Goal: Task Accomplishment & Management: Understand process/instructions

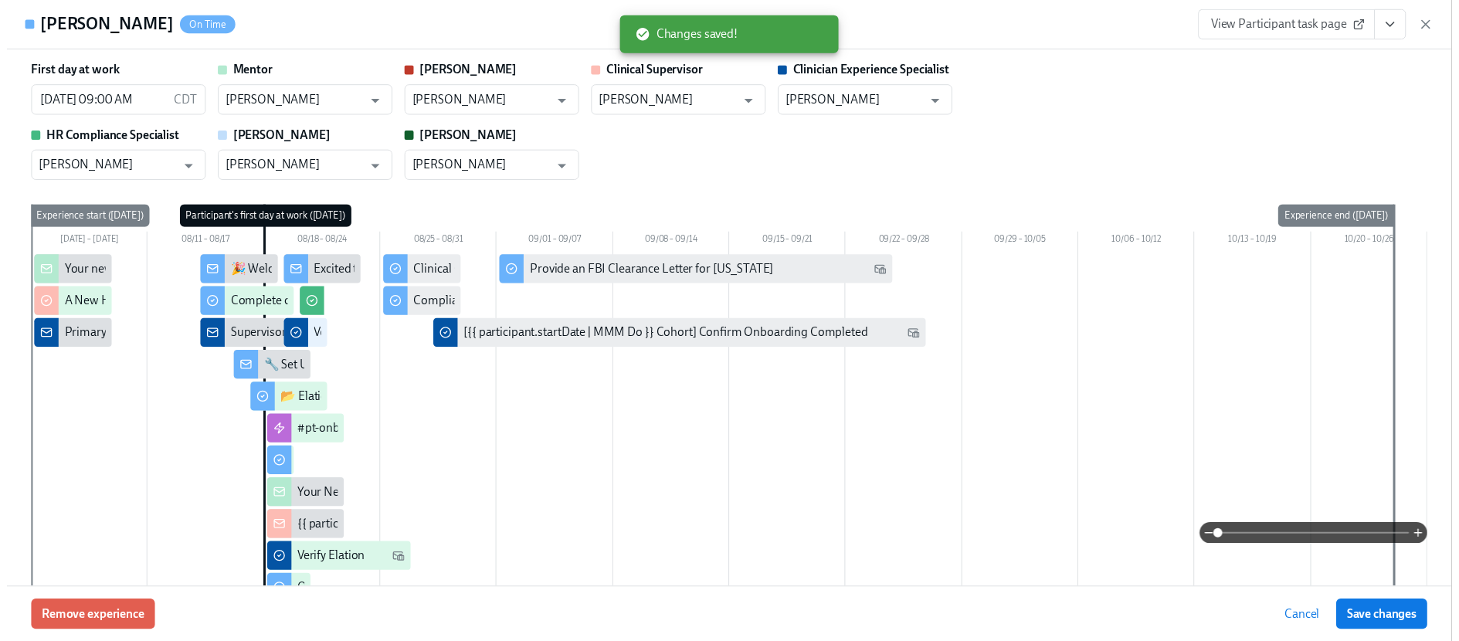
scroll to position [2132, 0]
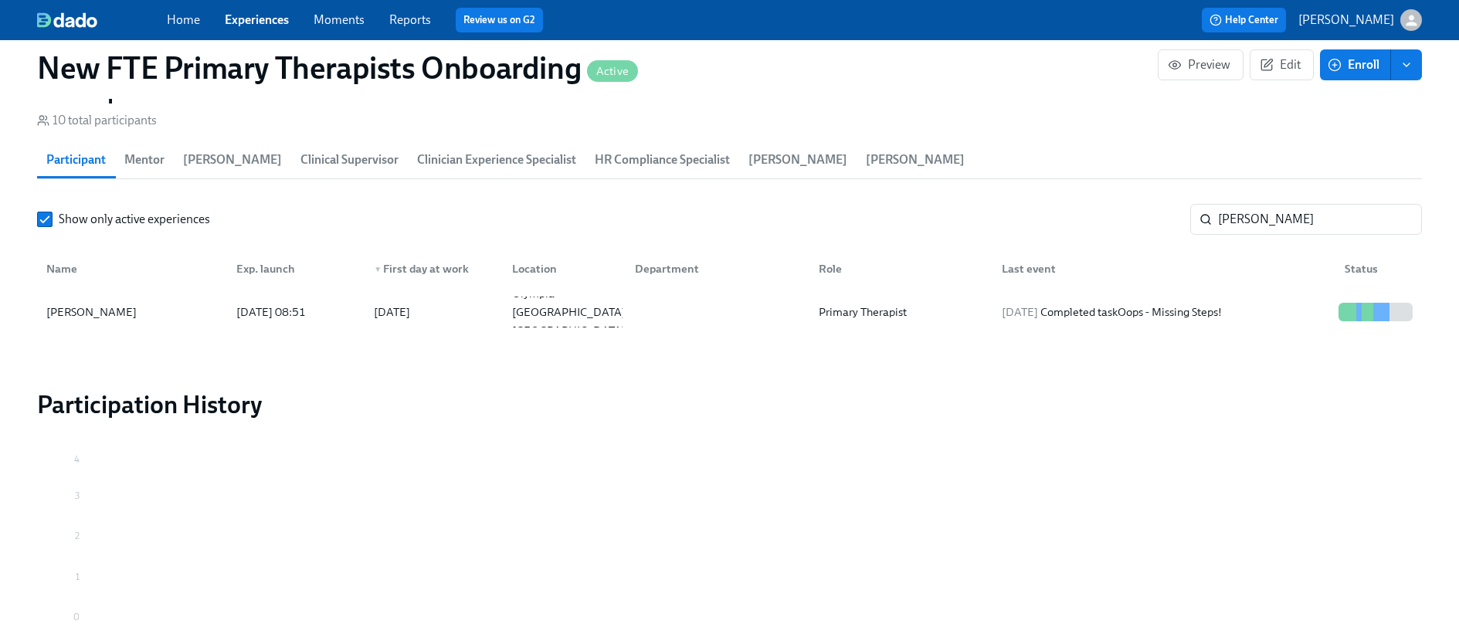
scroll to position [1383, 0]
click at [270, 20] on link "Experiences" at bounding box center [257, 19] width 64 height 15
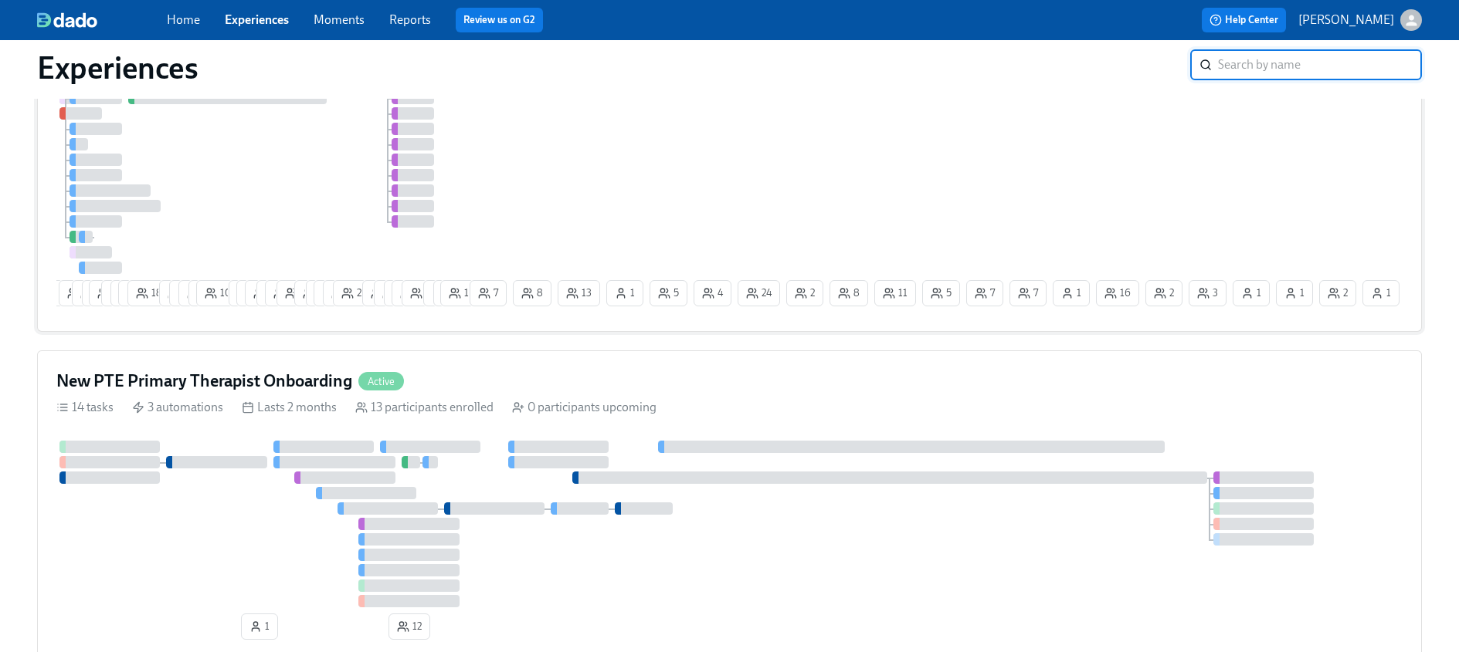
scroll to position [487, 0]
click at [750, 405] on div "14 tasks 3 automations Lasts 2 months 13 participants enrolled 0 participants u…" at bounding box center [729, 406] width 1346 height 17
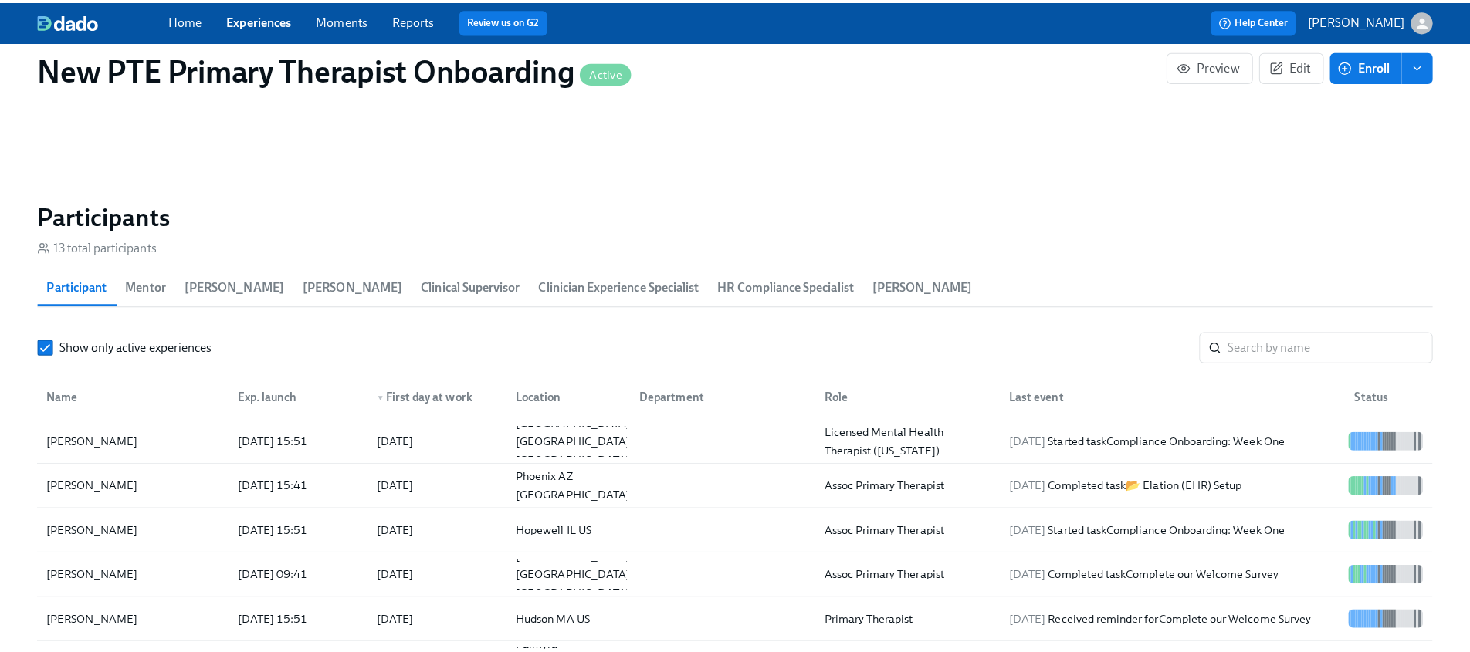
scroll to position [1280, 0]
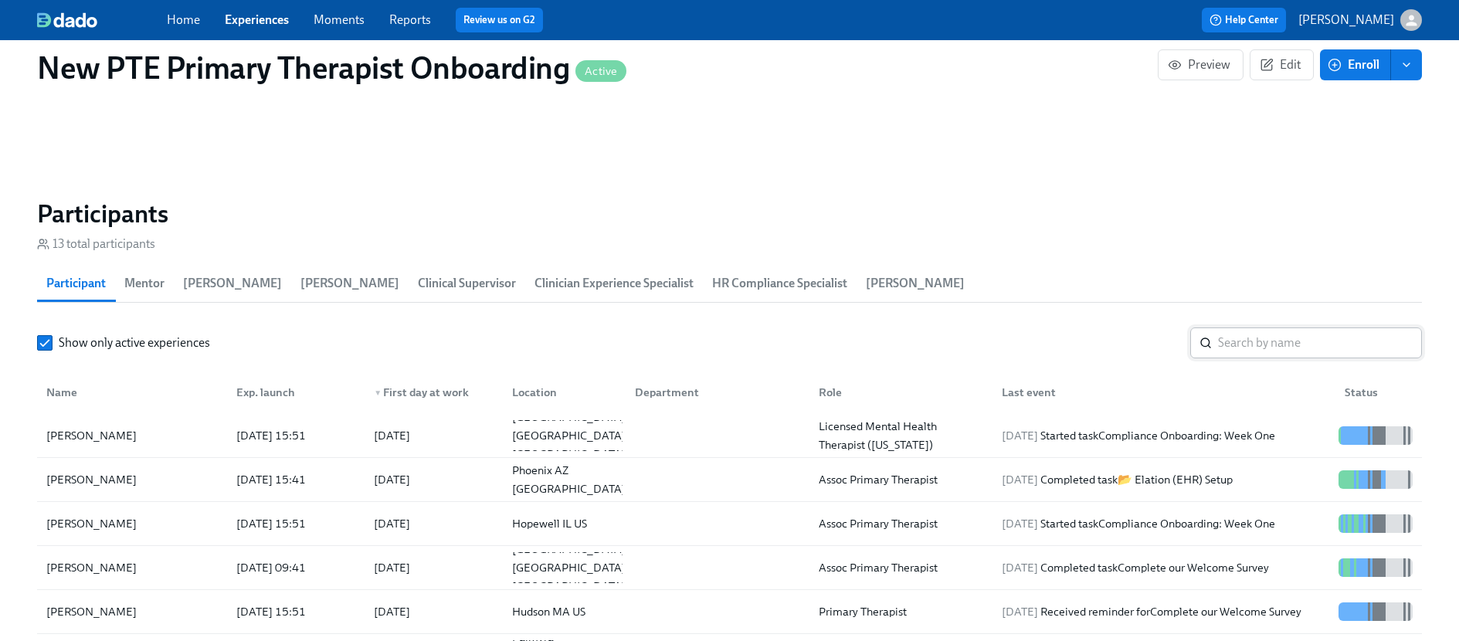
click at [1290, 343] on input "search" at bounding box center [1320, 342] width 204 height 31
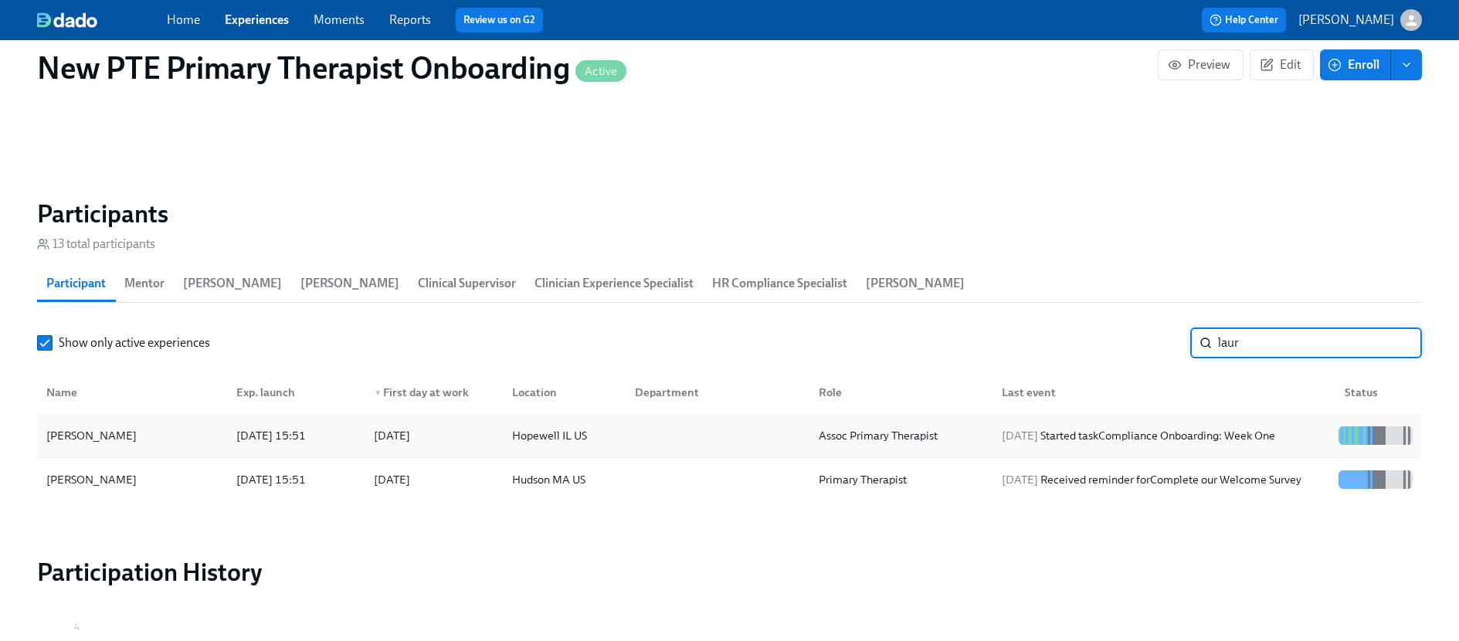
type input "laur"
click at [127, 441] on div "Lauren Dircks" at bounding box center [132, 435] width 184 height 31
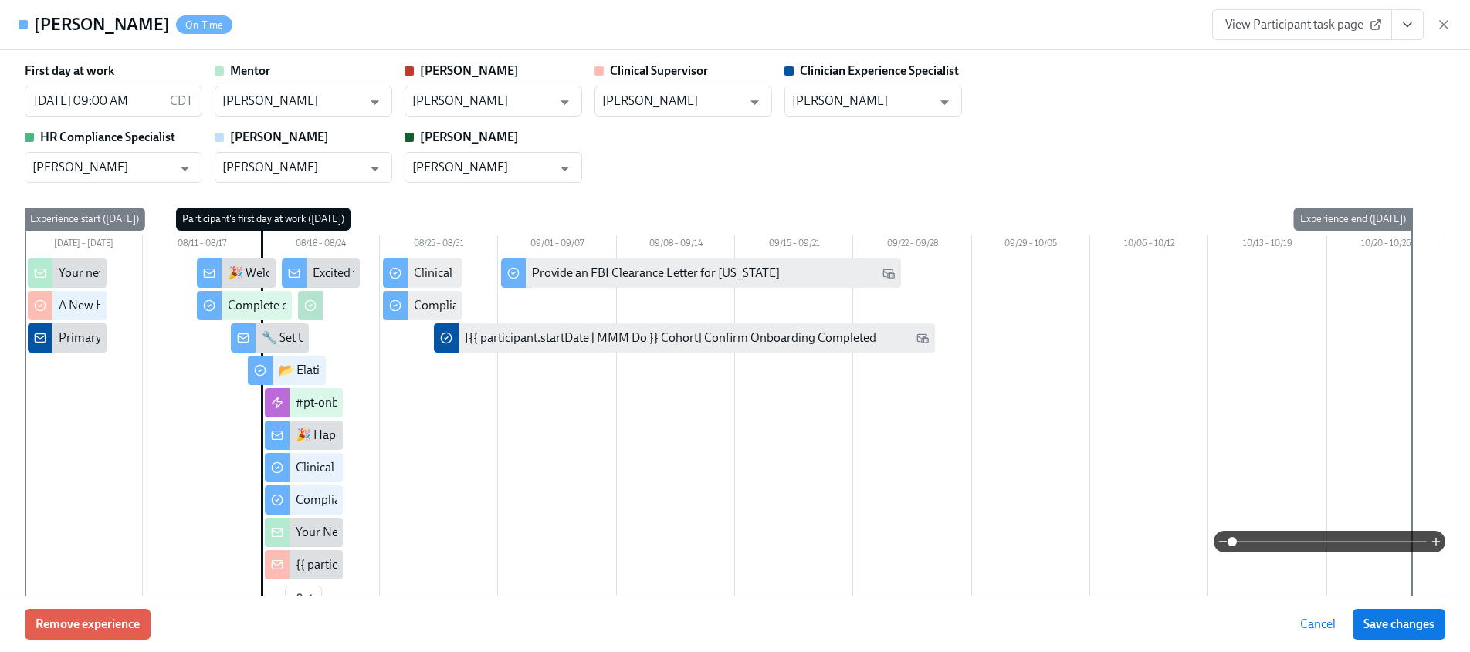
click at [1318, 13] on link "View Participant task page" at bounding box center [1302, 24] width 180 height 31
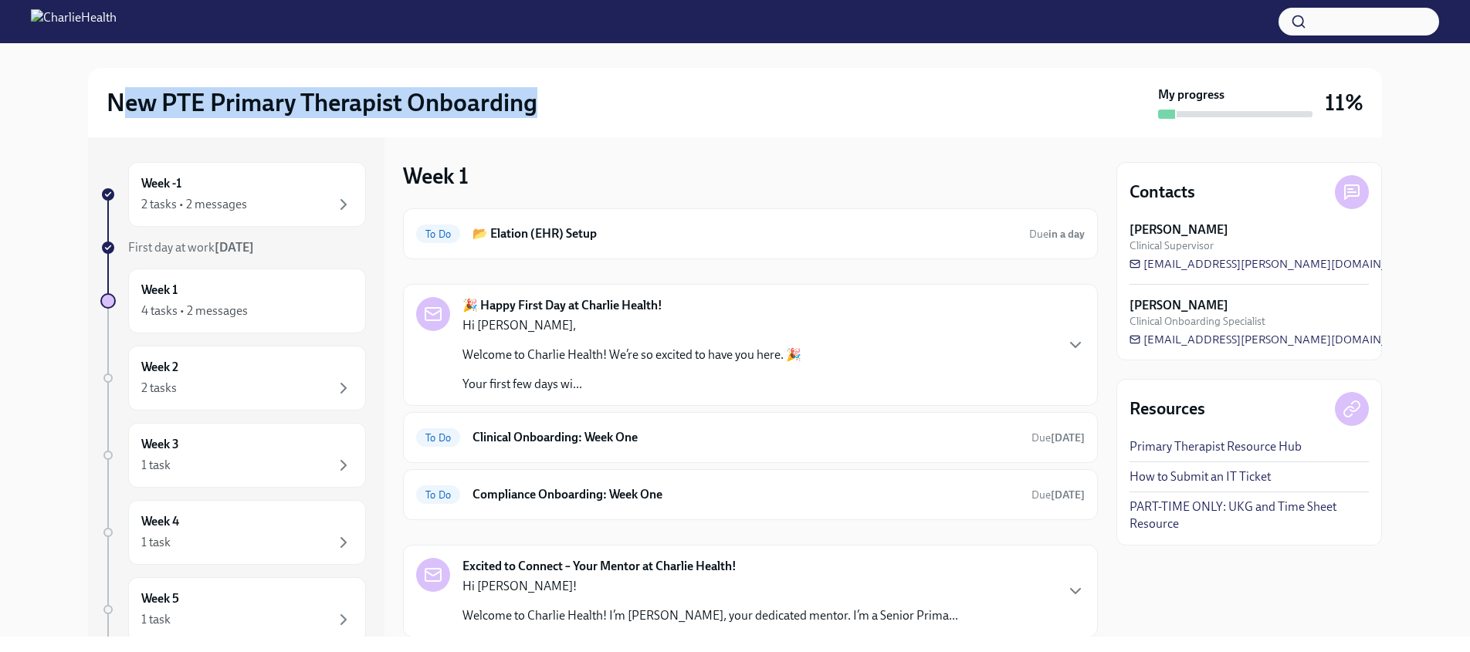
drag, startPoint x: 117, startPoint y: 104, endPoint x: 526, endPoint y: 124, distance: 409.0
click at [526, 124] on div "New PTE Primary Therapist Onboarding My progress 11%" at bounding box center [735, 102] width 1294 height 69
click at [631, 443] on h6 "Clinical Onboarding: Week One" at bounding box center [746, 437] width 547 height 17
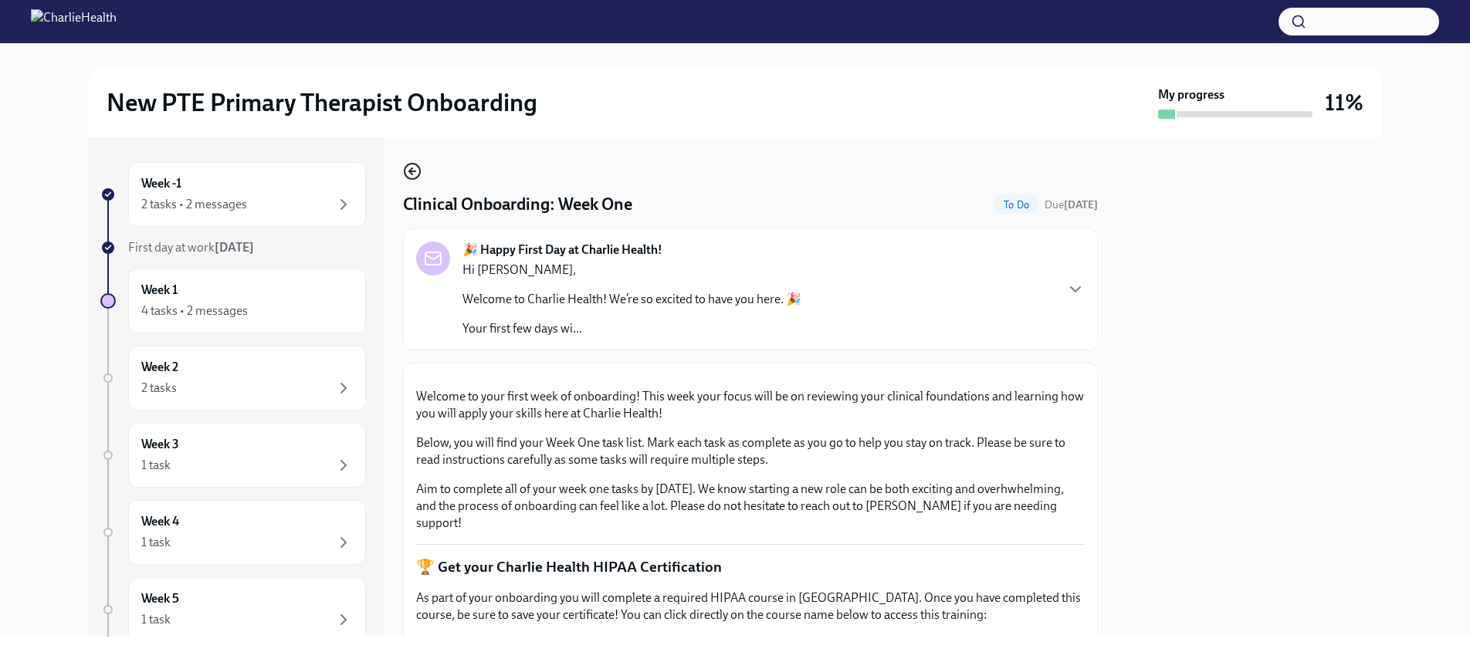
click at [408, 167] on icon "button" at bounding box center [412, 171] width 19 height 19
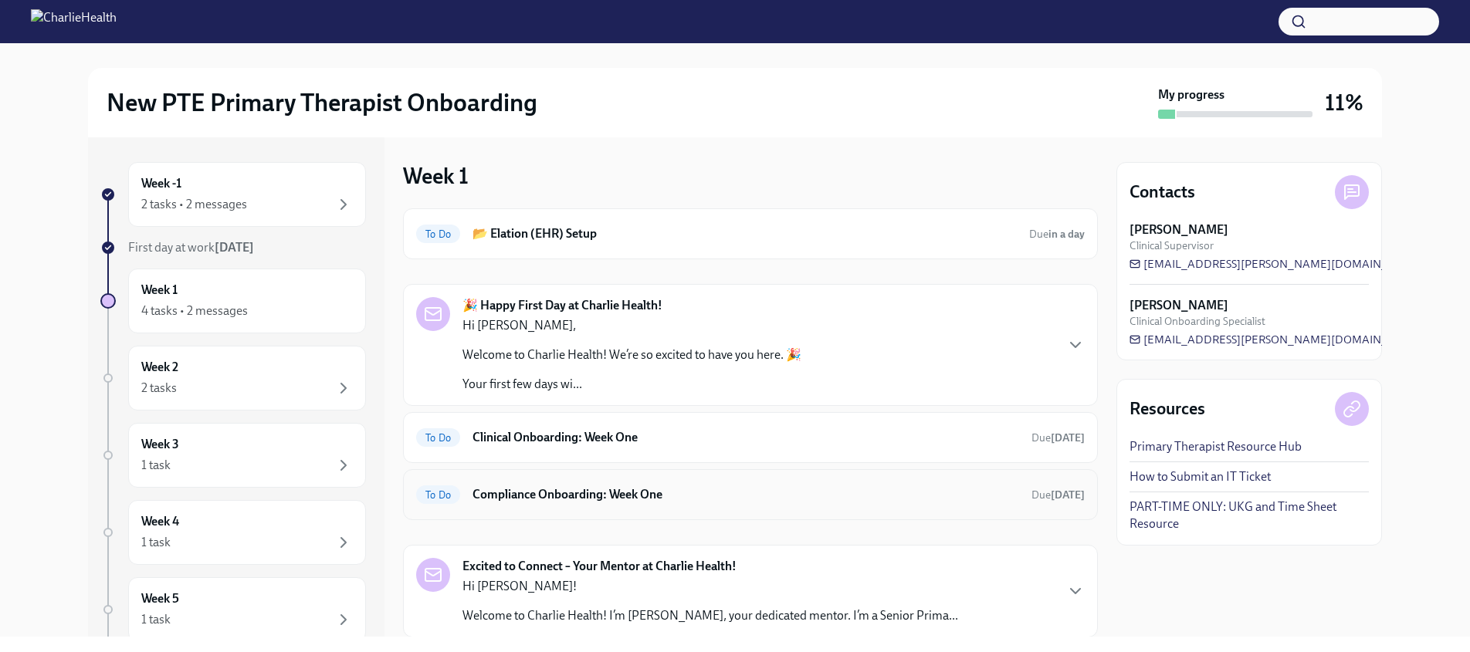
click at [569, 503] on div "To Do Compliance Onboarding: Week One Due in 2 days" at bounding box center [750, 495] width 669 height 25
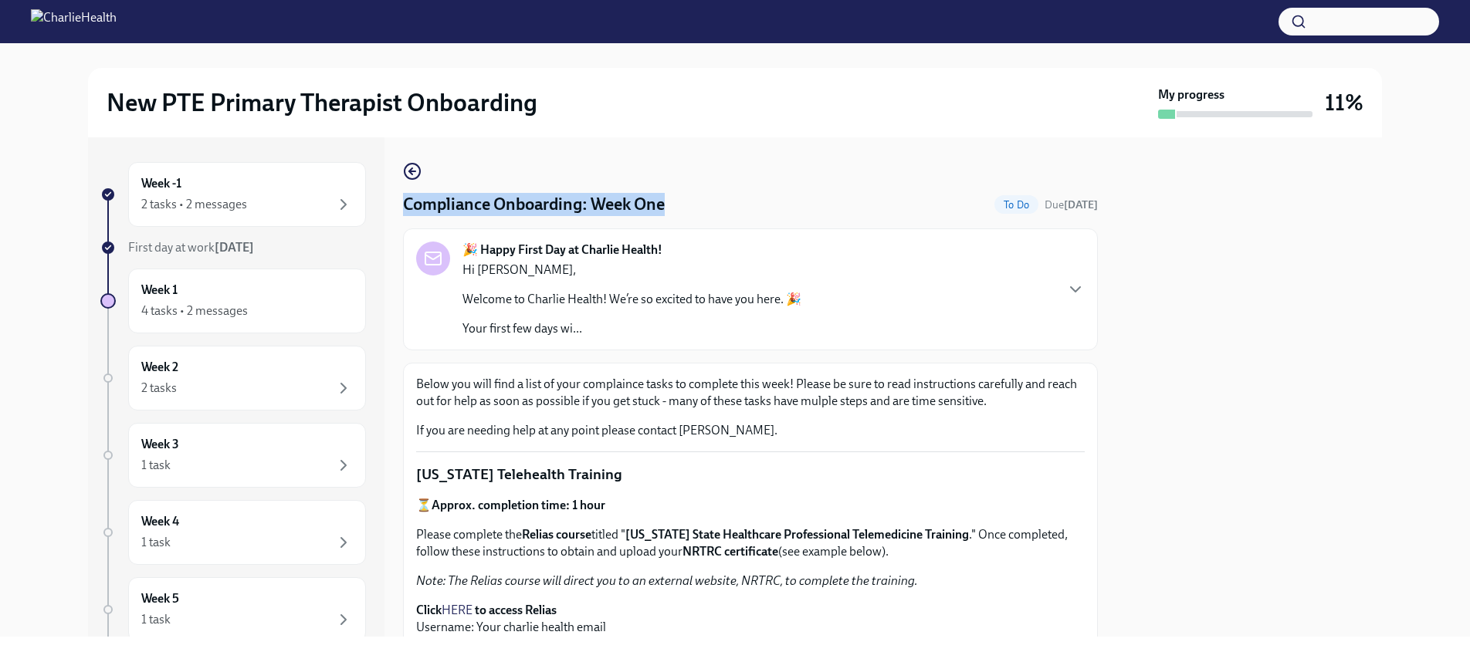
drag, startPoint x: 405, startPoint y: 205, endPoint x: 682, endPoint y: 218, distance: 276.7
click at [734, 141] on div "Compliance Onboarding: Week One To Do Due in 2 days 🎉 Happy First Day at Charli…" at bounding box center [750, 387] width 695 height 500
click at [407, 172] on icon "button" at bounding box center [412, 171] width 19 height 19
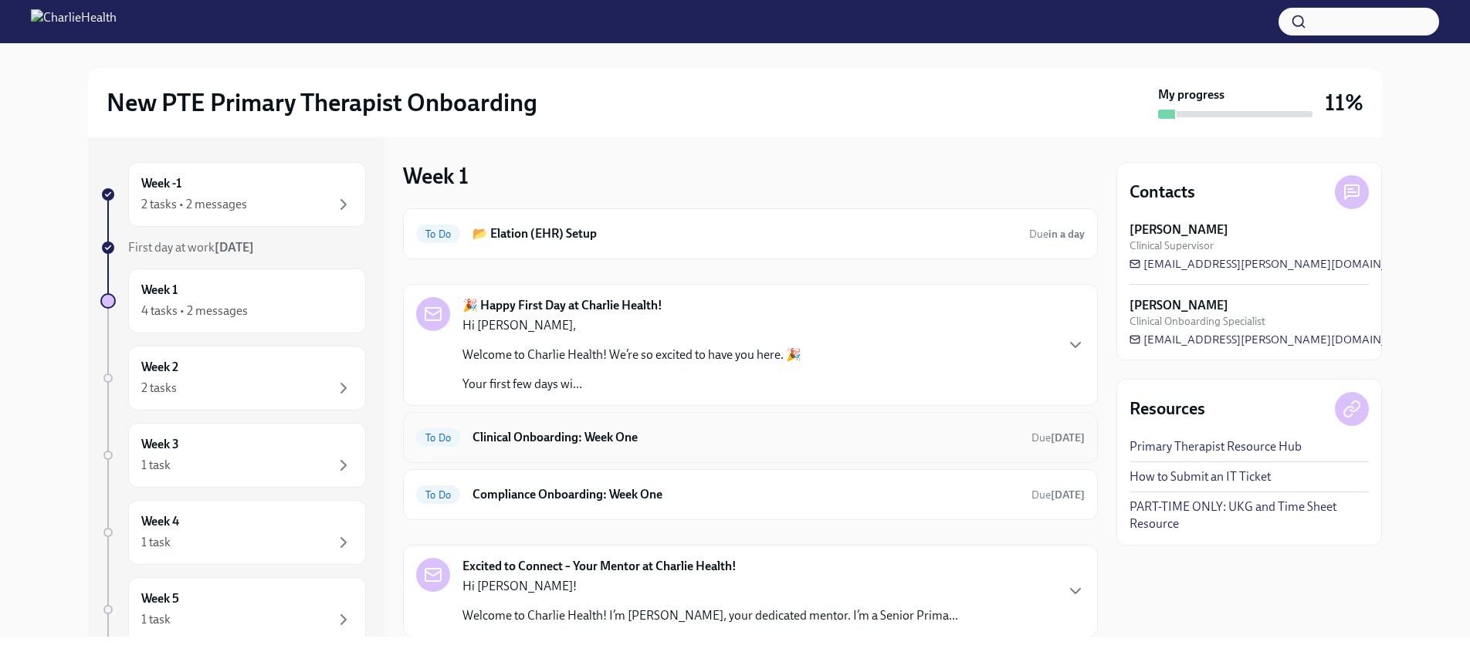
click at [652, 444] on h6 "Clinical Onboarding: Week One" at bounding box center [746, 437] width 547 height 17
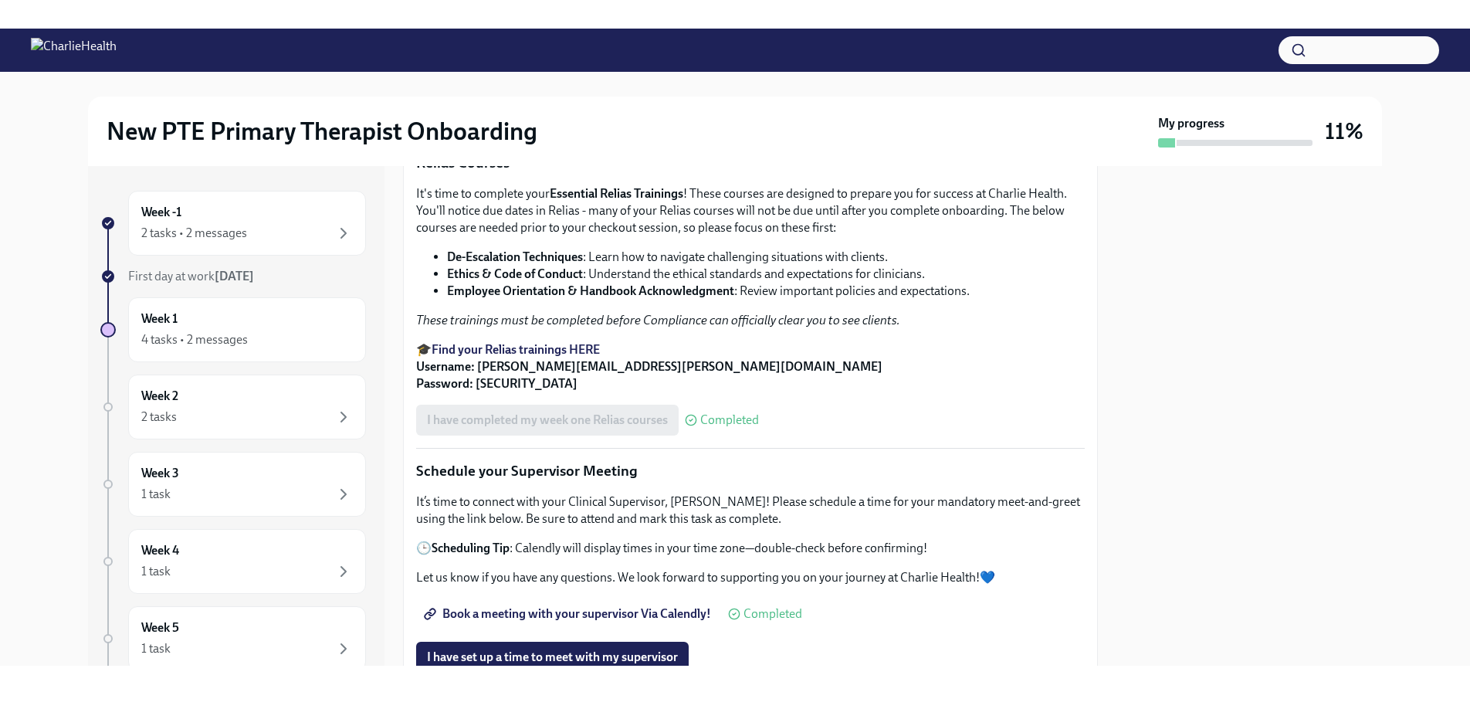
scroll to position [850, 0]
